Goal: Transaction & Acquisition: Purchase product/service

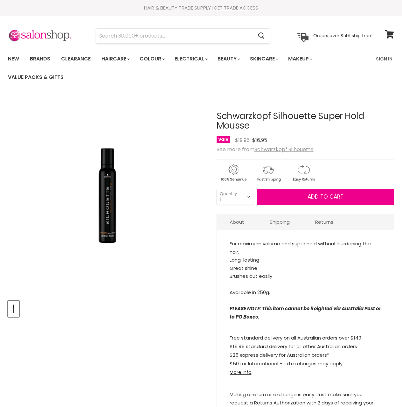
click at [108, 207] on img "Schwarzkopf Silhouette Super Hold Mousse image. Click or Scroll to Zoom." at bounding box center [107, 195] width 111 height 168
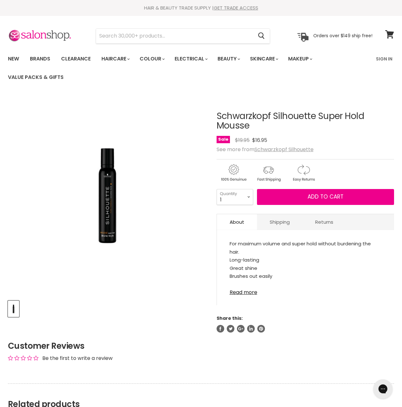
click at [86, 222] on img "Schwarzkopf Silhouette Super Hold Mousse image. Click or Scroll to Zoom." at bounding box center [107, 195] width 111 height 168
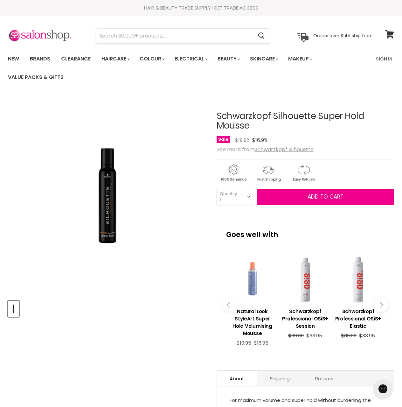
click at [109, 166] on img "Schwarzkopf Silhouette Super Hold Mousse image. Click or Scroll to Zoom." at bounding box center [107, 195] width 111 height 168
click at [111, 195] on img "Schwarzkopf Silhouette Super Hold Mousse image. Click or Scroll to Zoom." at bounding box center [107, 195] width 111 height 168
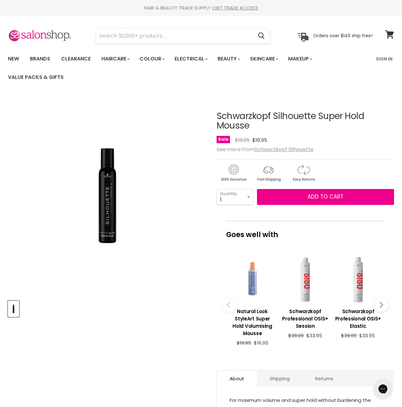
click at [280, 154] on div "Schwarzkopf Silhouette Super Hold Mousse No reviews Sale Original Price $19.95 …" at bounding box center [306, 292] width 178 height 394
click at [280, 151] on div "Schwarzkopf Silhouette Super Hold Mousse No reviews Sale Original Price $19.95 …" at bounding box center [306, 292] width 178 height 394
click at [281, 150] on u "Schwarzkopf Silhouette" at bounding box center [284, 149] width 59 height 7
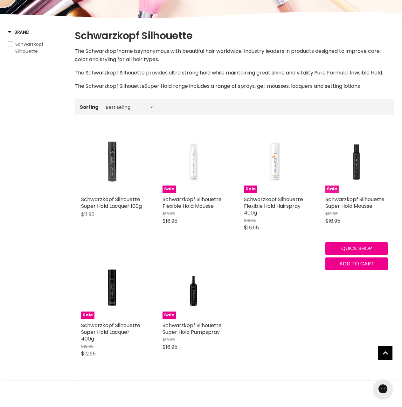
click at [350, 162] on img "Main content" at bounding box center [356, 161] width 41 height 62
